Goal: Transaction & Acquisition: Purchase product/service

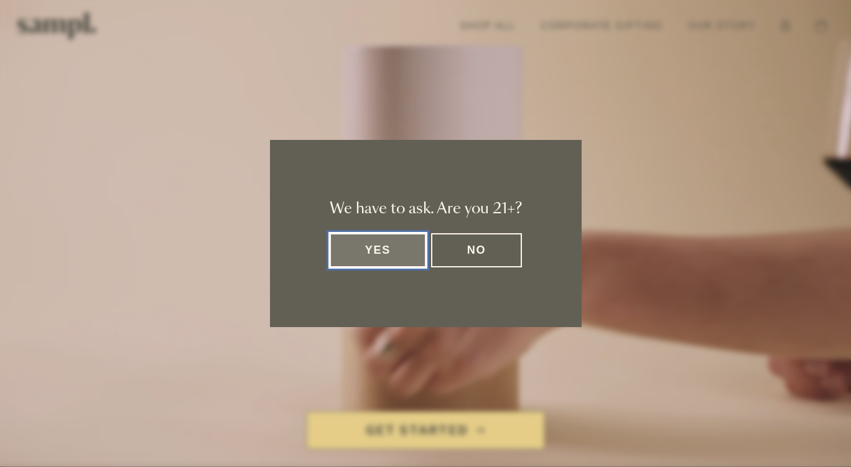
click at [365, 259] on button "Yes" at bounding box center [378, 250] width 97 height 34
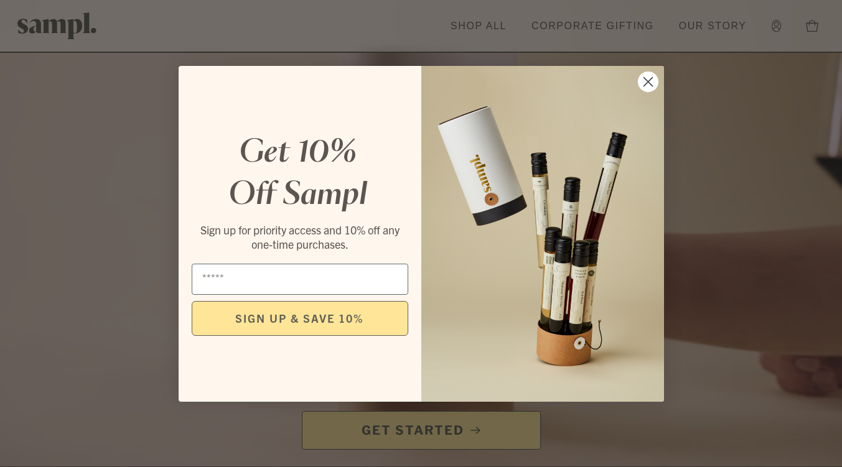
click at [645, 80] on circle "Close dialog" at bounding box center [647, 81] width 21 height 21
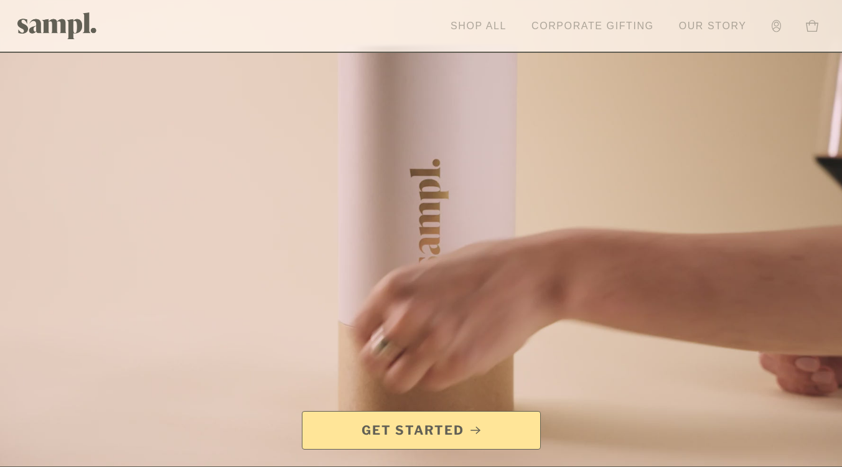
click at [480, 23] on link "Shop All" at bounding box center [478, 25] width 68 height 27
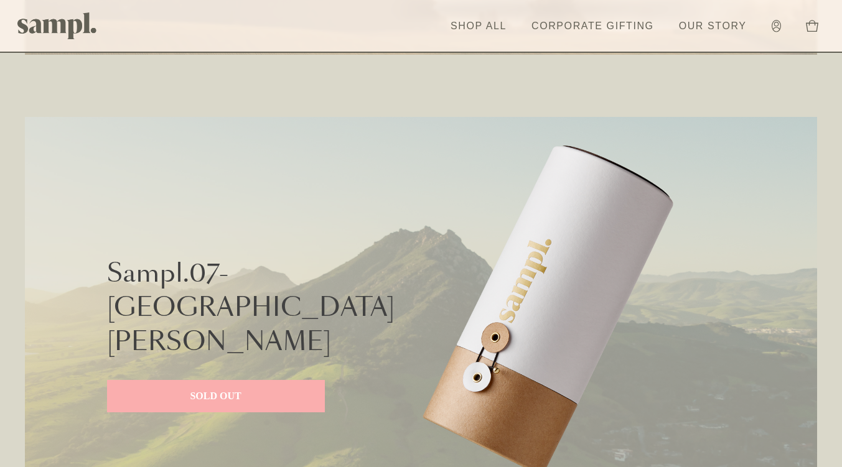
scroll to position [2862, 0]
